Goal: Navigation & Orientation: Find specific page/section

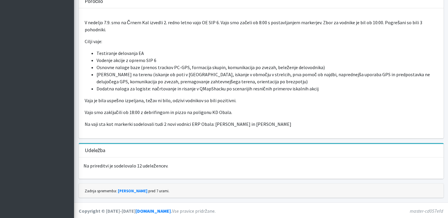
scroll to position [172, 0]
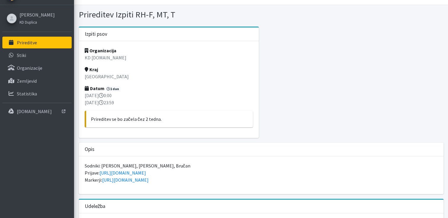
scroll to position [47, 0]
